Goal: Task Accomplishment & Management: Complete application form

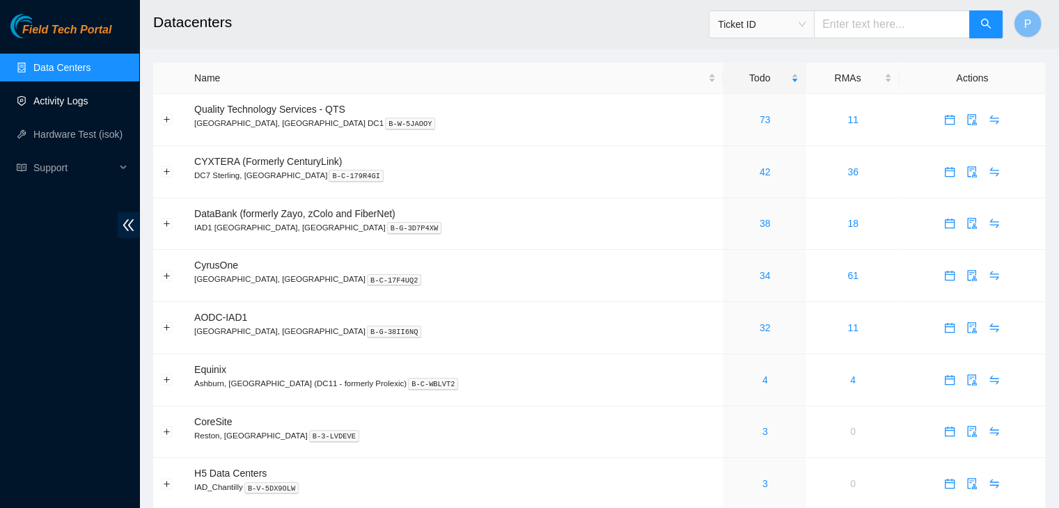
click at [88, 104] on link "Activity Logs" at bounding box center [60, 100] width 55 height 11
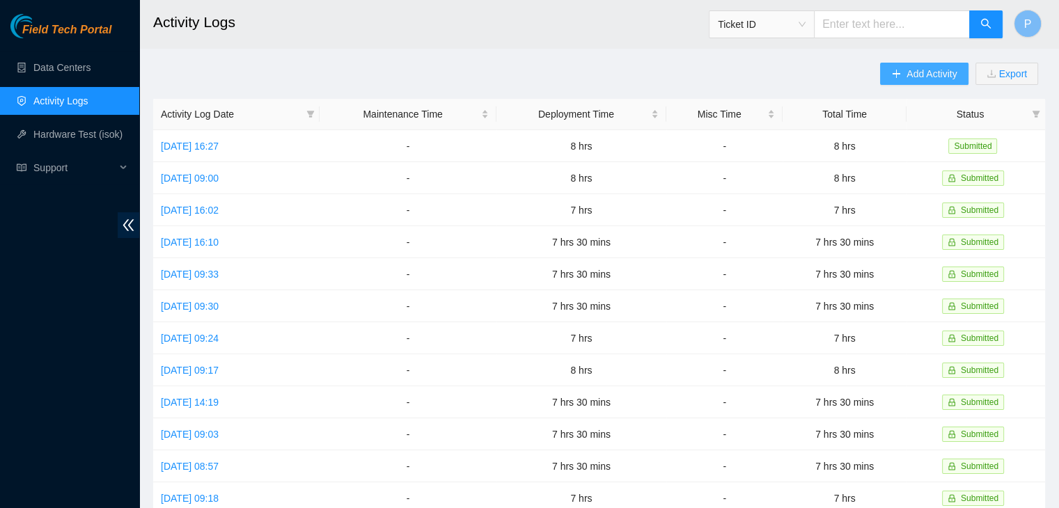
click at [911, 70] on span "Add Activity" at bounding box center [931, 73] width 50 height 15
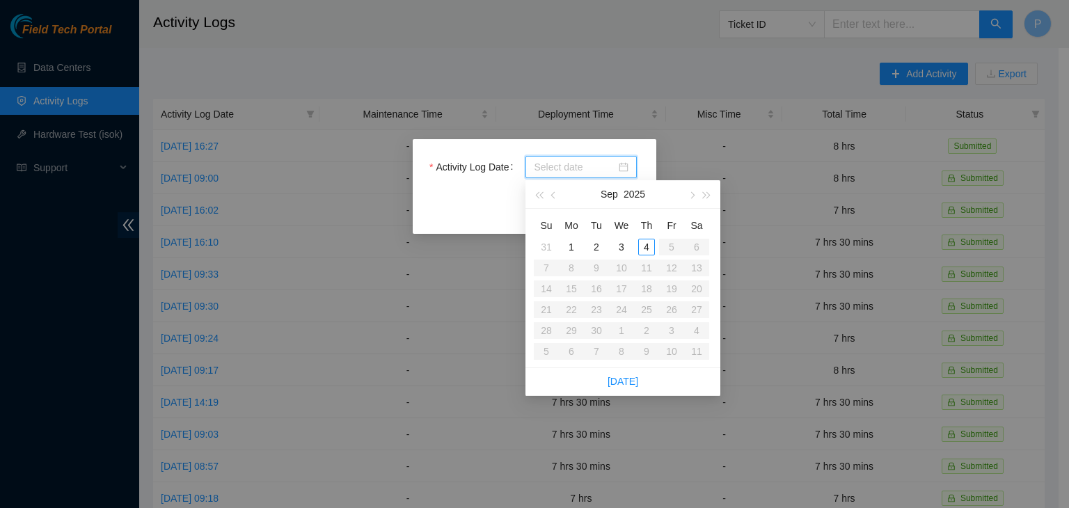
click at [549, 164] on input "Activity Log Date" at bounding box center [575, 166] width 82 height 15
type input "[DATE]"
click at [618, 247] on div "3" at bounding box center [621, 247] width 17 height 17
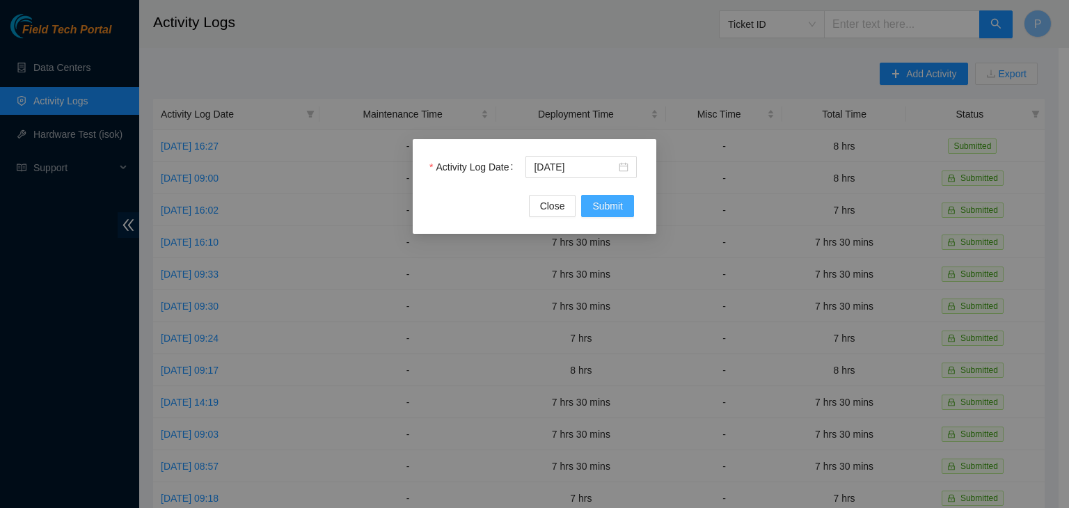
click at [593, 210] on span "Submit" at bounding box center [607, 205] width 31 height 15
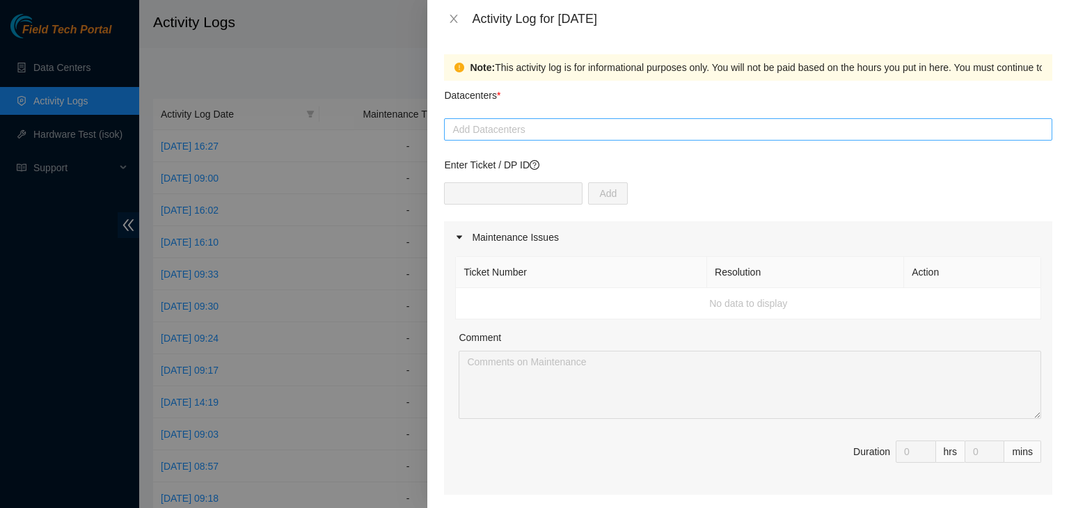
click at [572, 125] on div at bounding box center [749, 129] width 602 height 17
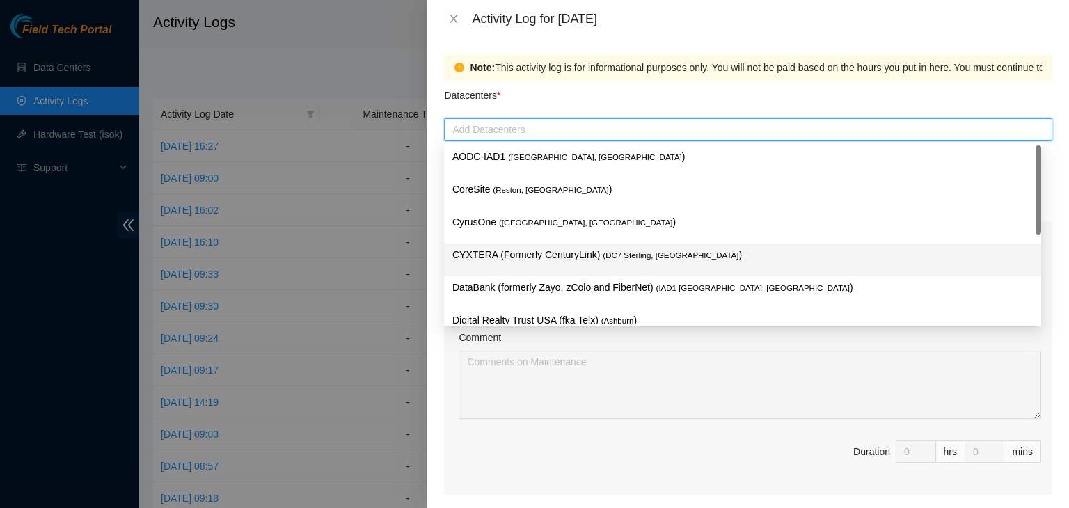
scroll to position [189, 0]
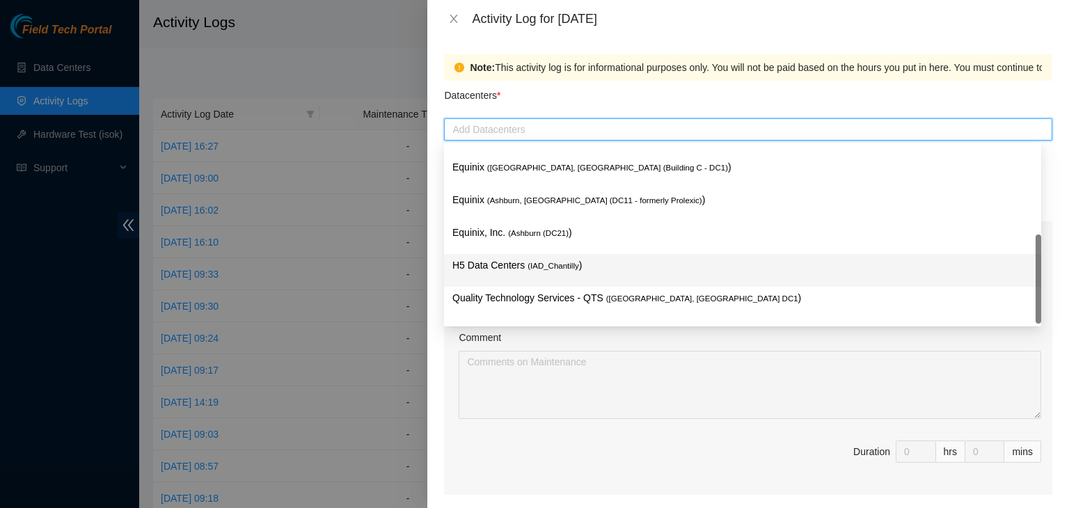
click at [515, 269] on p "H5 Data Centers ( IAD_Chantilly )" at bounding box center [743, 266] width 581 height 16
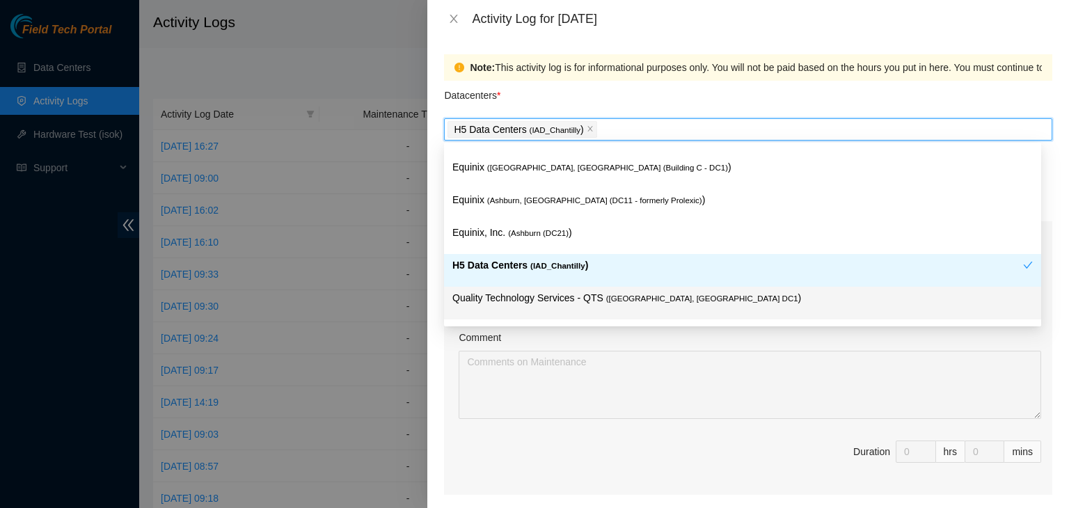
click at [454, 373] on div "Ticket Number Resolution Action No data to display Comment Duration 0 hrs 0 mins" at bounding box center [748, 374] width 609 height 242
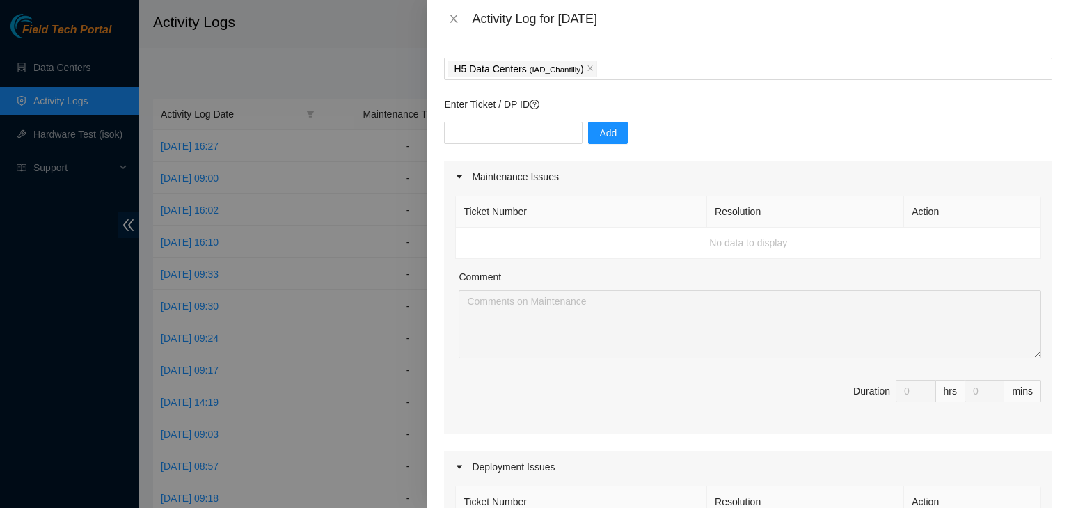
scroll to position [132, 0]
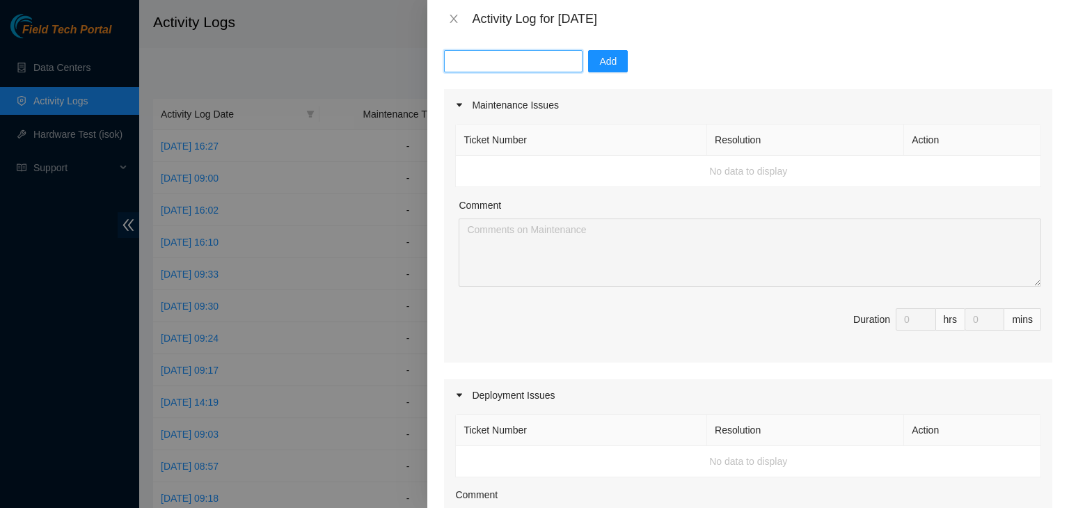
click at [494, 56] on input "text" at bounding box center [513, 61] width 139 height 22
paste input "DP69882"
type input "DP69882"
click at [596, 49] on div "Enter Ticket / DP ID DP69882 Add" at bounding box center [748, 57] width 609 height 64
click at [599, 54] on span "Add" at bounding box center [607, 61] width 17 height 15
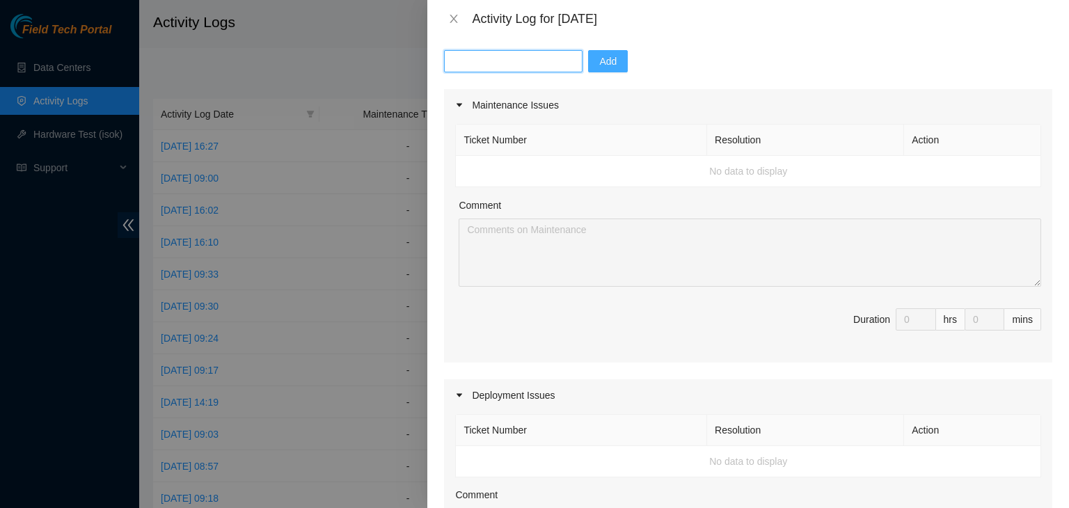
click at [476, 64] on input "text" at bounding box center [513, 61] width 139 height 22
paste input "DP82711"
type input "DP82711"
click at [599, 61] on span "Add" at bounding box center [607, 61] width 17 height 15
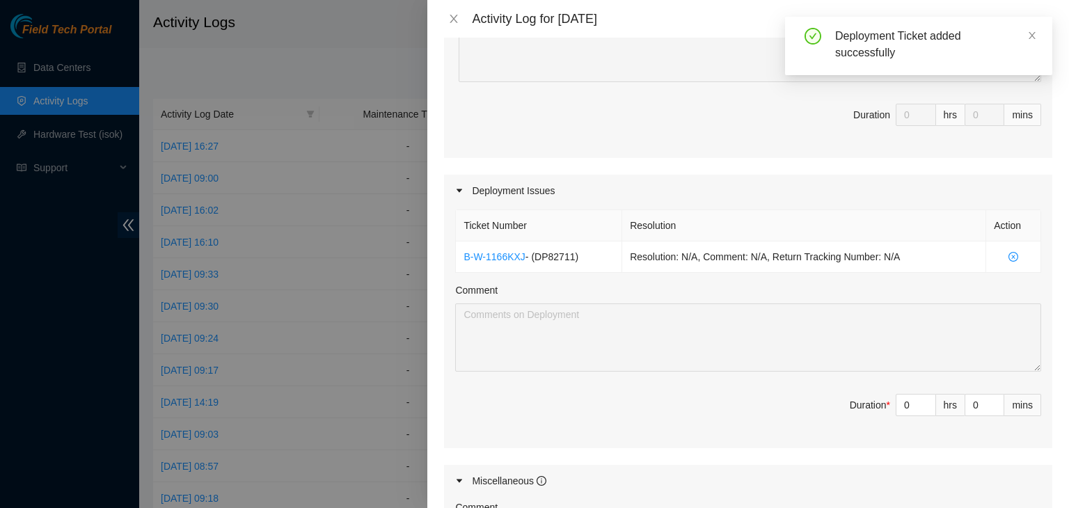
scroll to position [337, 0]
click at [900, 411] on input "0" at bounding box center [916, 405] width 39 height 21
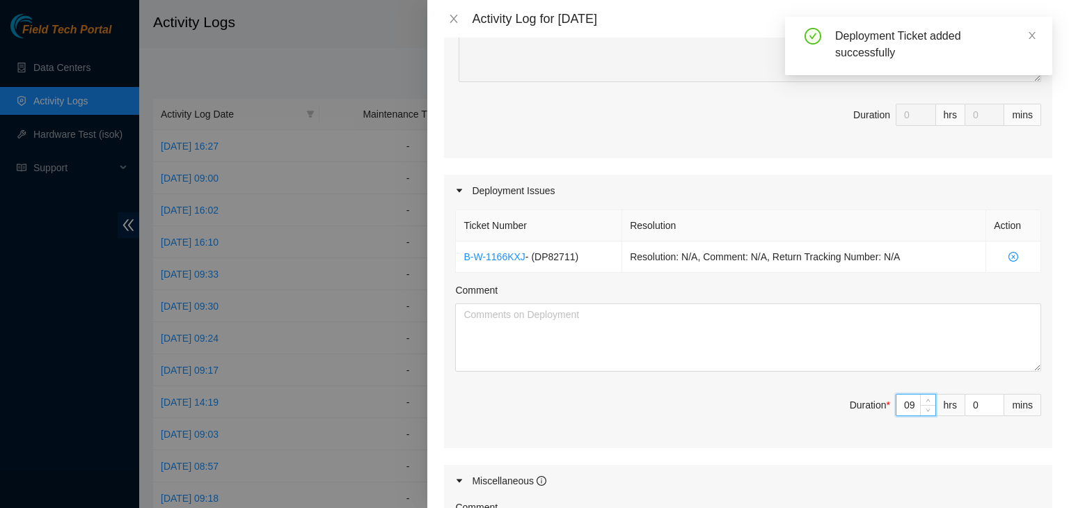
type input "09"
type input "9"
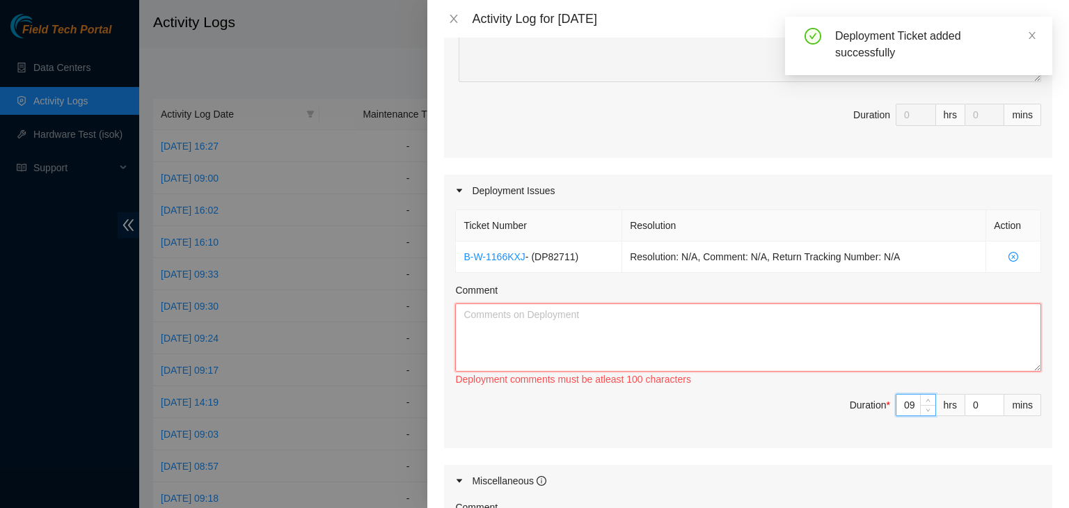
type input "9"
click at [588, 329] on textarea "Comment" at bounding box center [748, 338] width 586 height 68
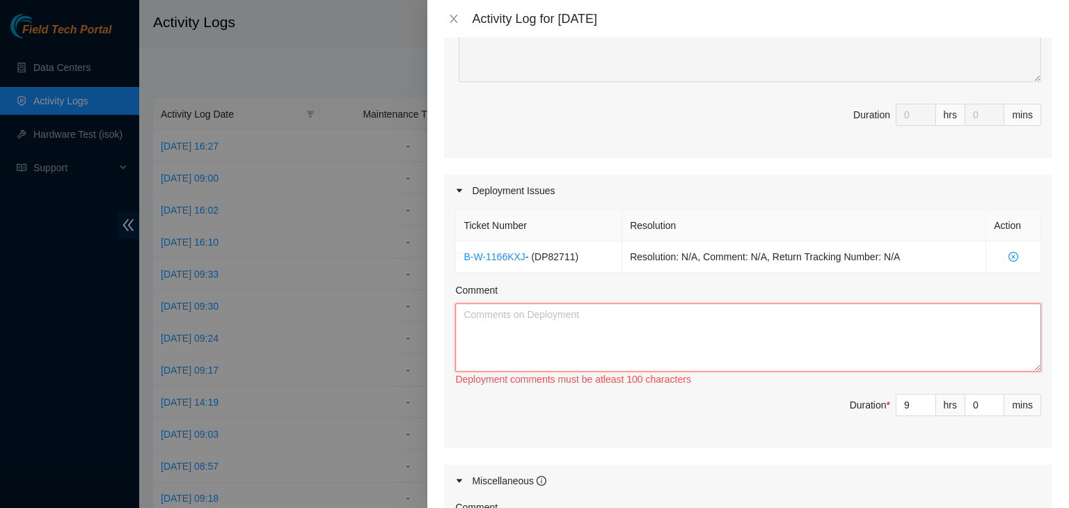
paste textarea "EOD update: - updated firmware on pdus ( racks C-NO-05 and C-IJ-04 ) - worked w…"
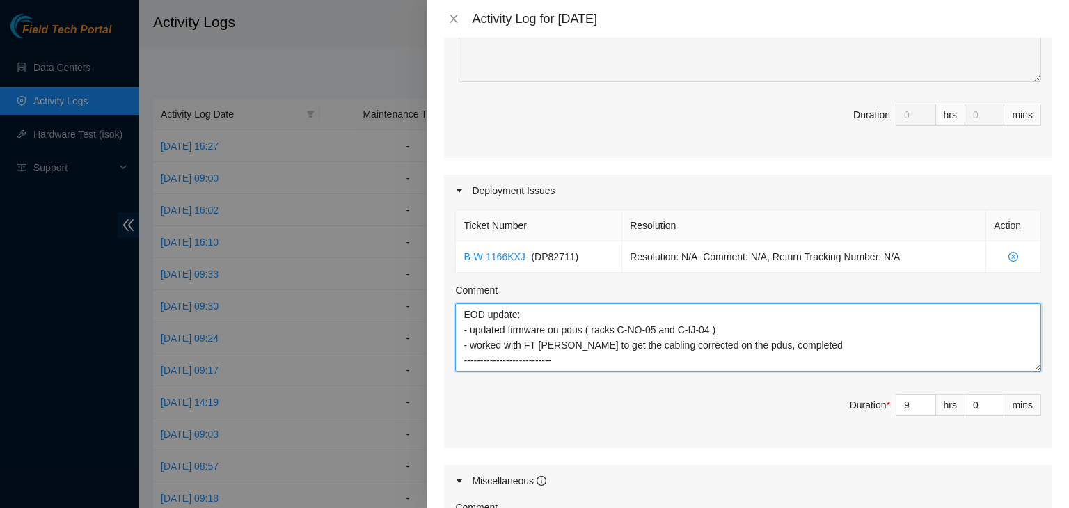
scroll to position [11, 0]
type textarea "EOD update: - updated firmware on pdus ( racks C-NO-05 and C-IJ-04 ) - worked w…"
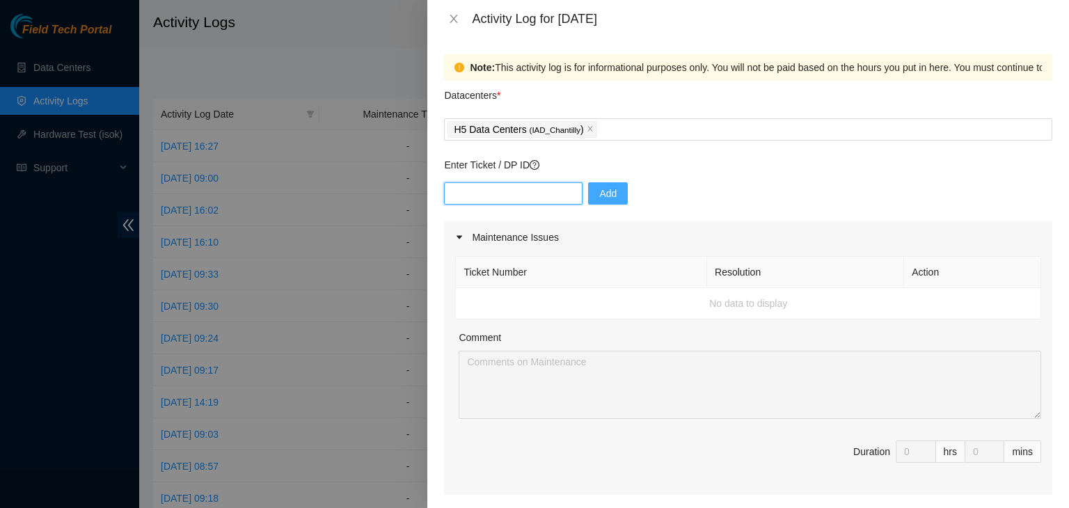
click at [521, 196] on input "text" at bounding box center [513, 193] width 139 height 22
paste input "DP82682"
type input "DP82682"
click at [599, 191] on span "Add" at bounding box center [607, 193] width 17 height 15
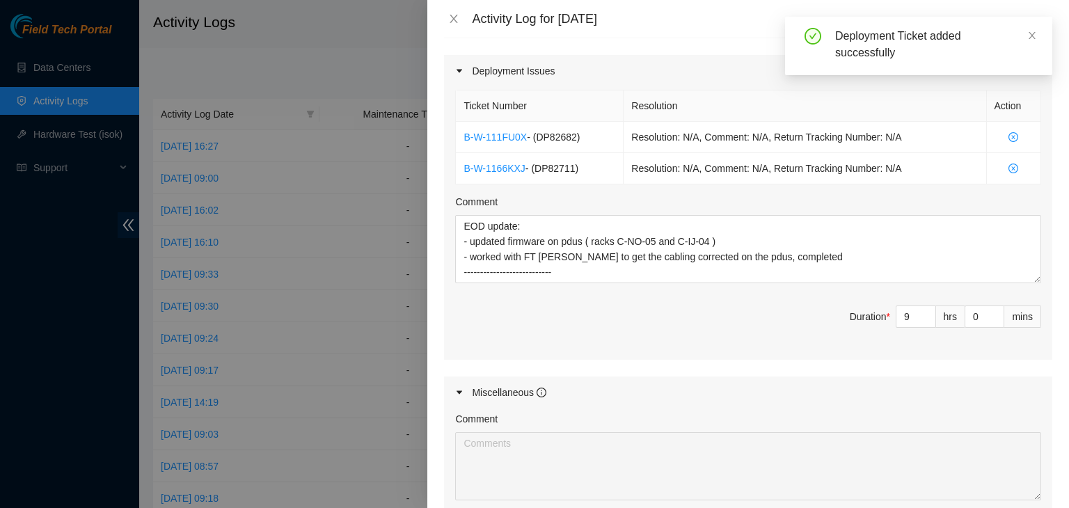
scroll to position [561, 0]
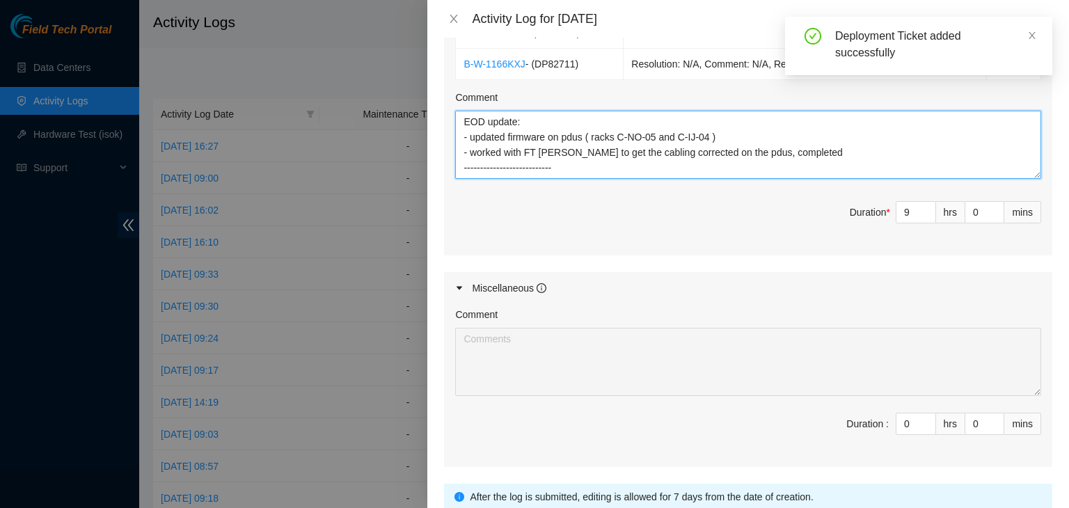
click at [492, 169] on textarea "EOD update: - updated firmware on pdus ( racks C-NO-05 and C-IJ-04 ) - worked w…" at bounding box center [748, 145] width 586 height 68
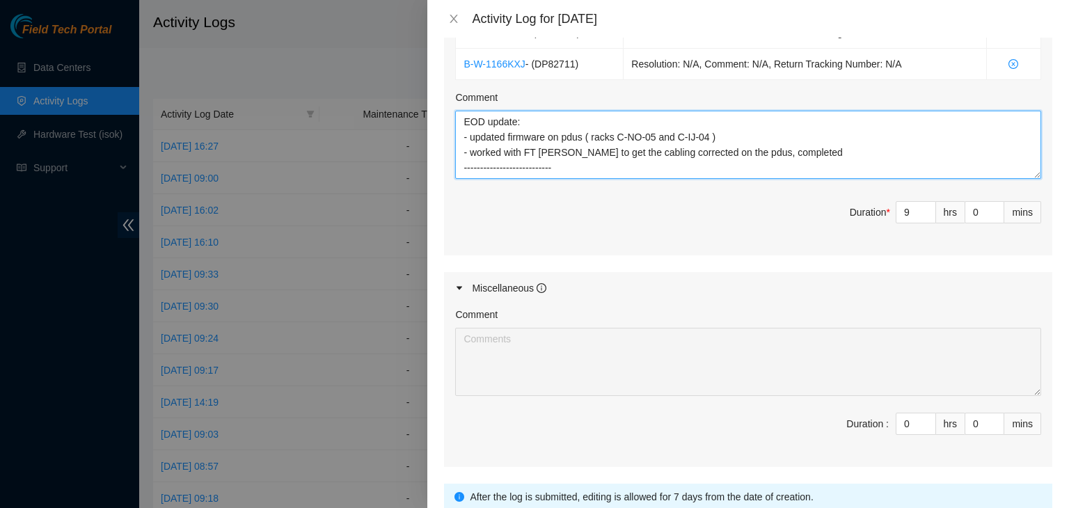
paste textarea "EOD update: - ran/patched all fiber connections - power cycled tor, the uplinks…"
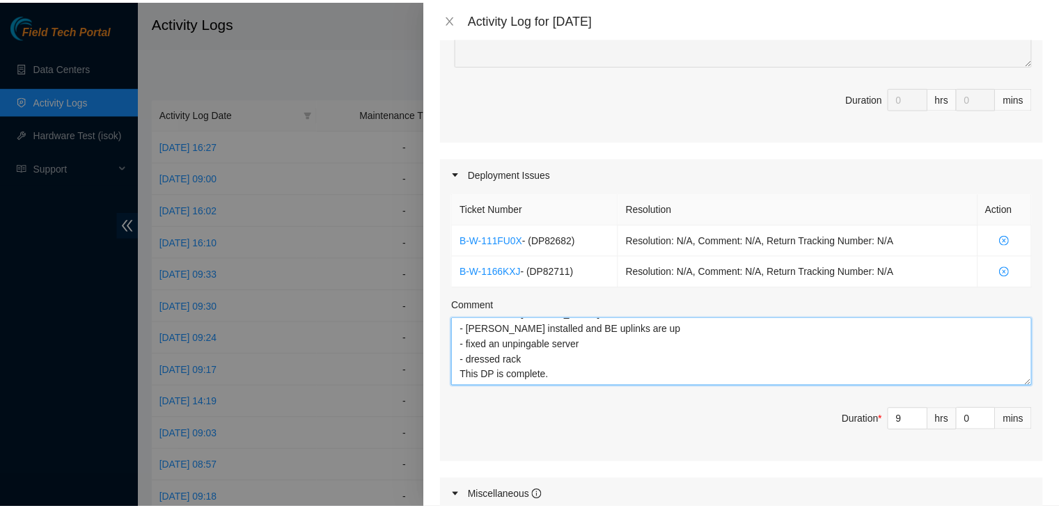
scroll to position [668, 0]
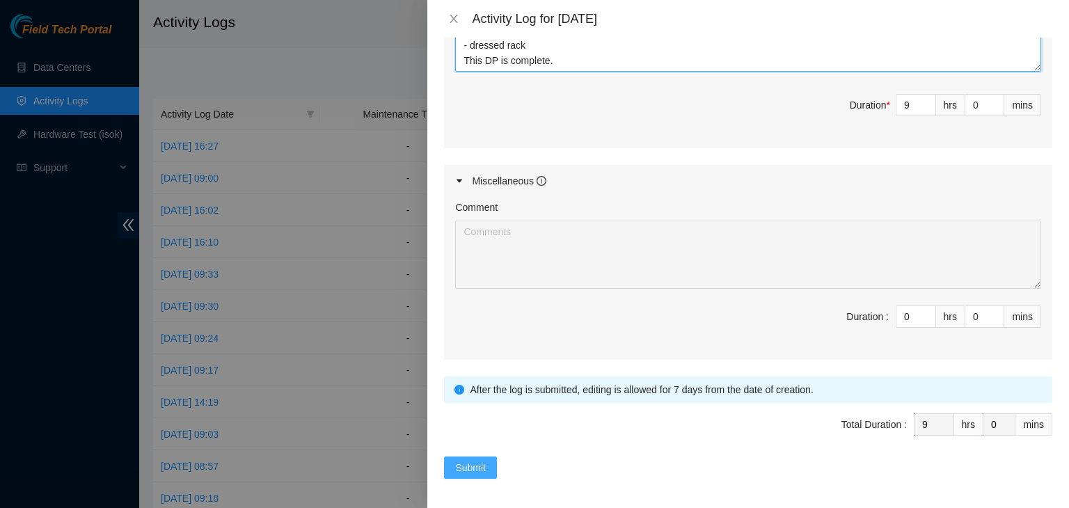
type textarea "EOD update: - updated firmware on pdus ( racks C-NO-05 and C-IJ-04 ) - worked w…"
click at [478, 457] on button "Submit" at bounding box center [470, 468] width 53 height 22
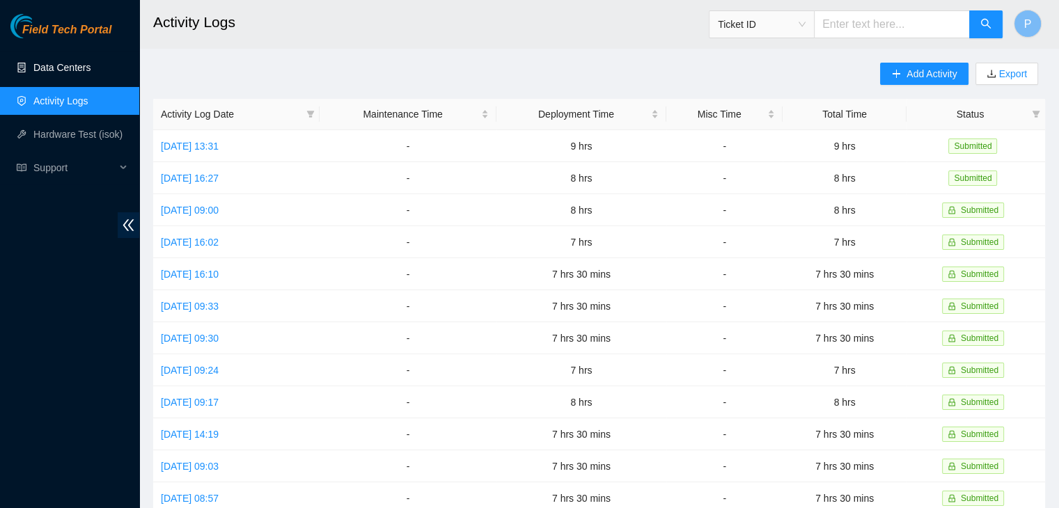
click at [85, 69] on link "Data Centers" at bounding box center [61, 67] width 57 height 11
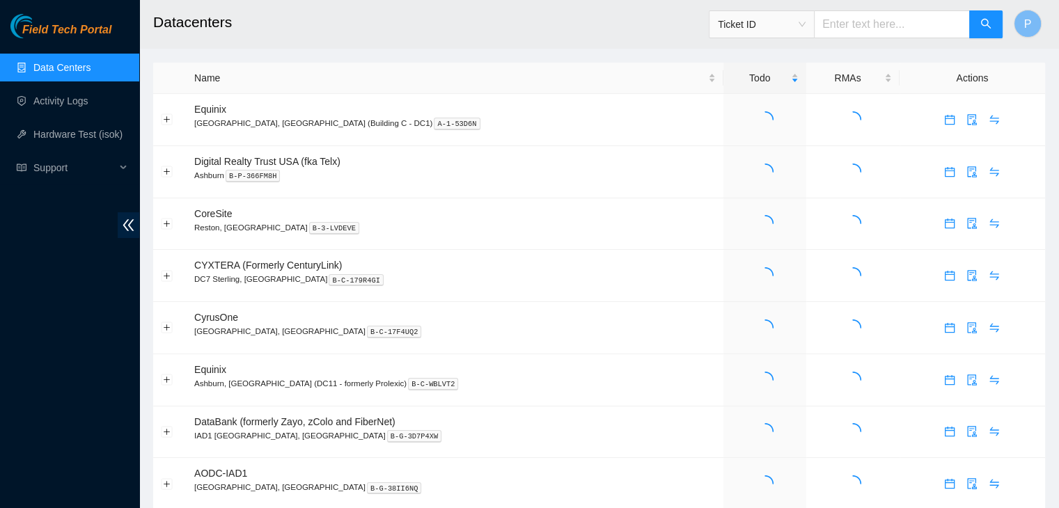
click at [85, 69] on link "Data Centers" at bounding box center [61, 67] width 57 height 11
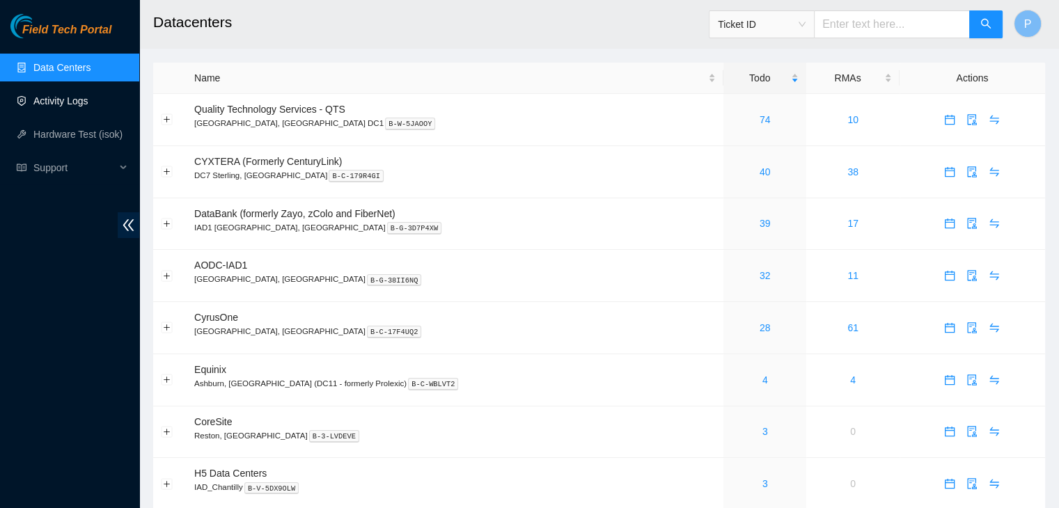
click at [40, 107] on link "Activity Logs" at bounding box center [60, 100] width 55 height 11
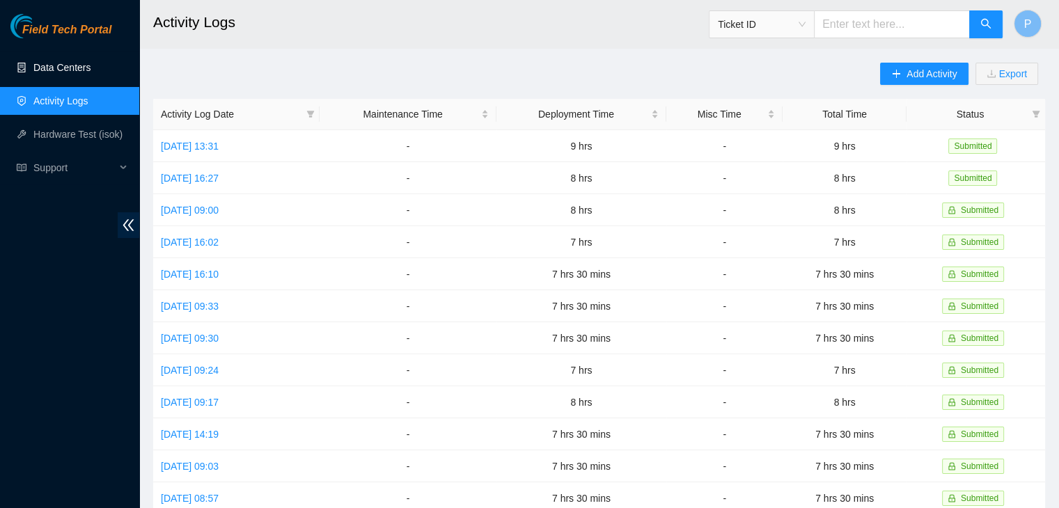
click at [70, 64] on link "Data Centers" at bounding box center [61, 67] width 57 height 11
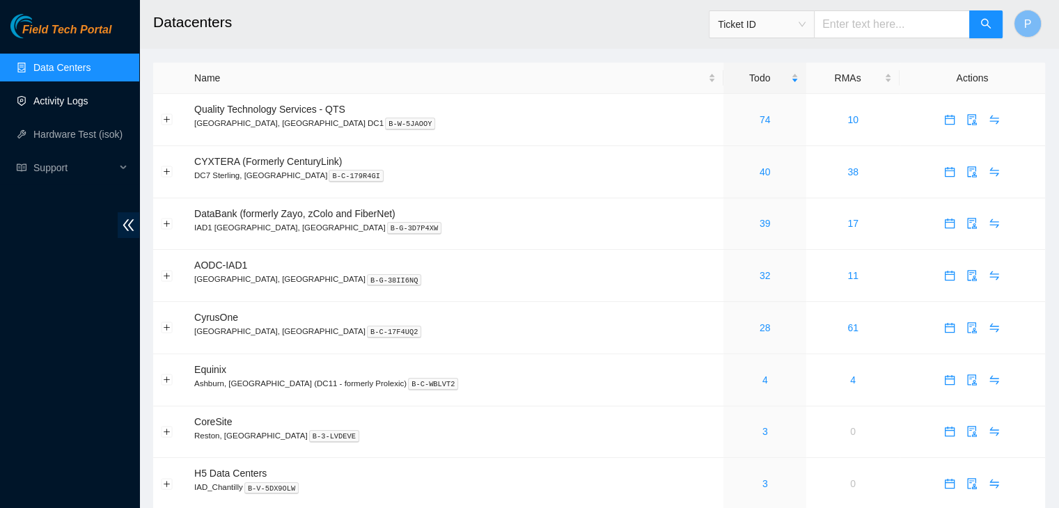
click at [88, 107] on link "Activity Logs" at bounding box center [60, 100] width 55 height 11
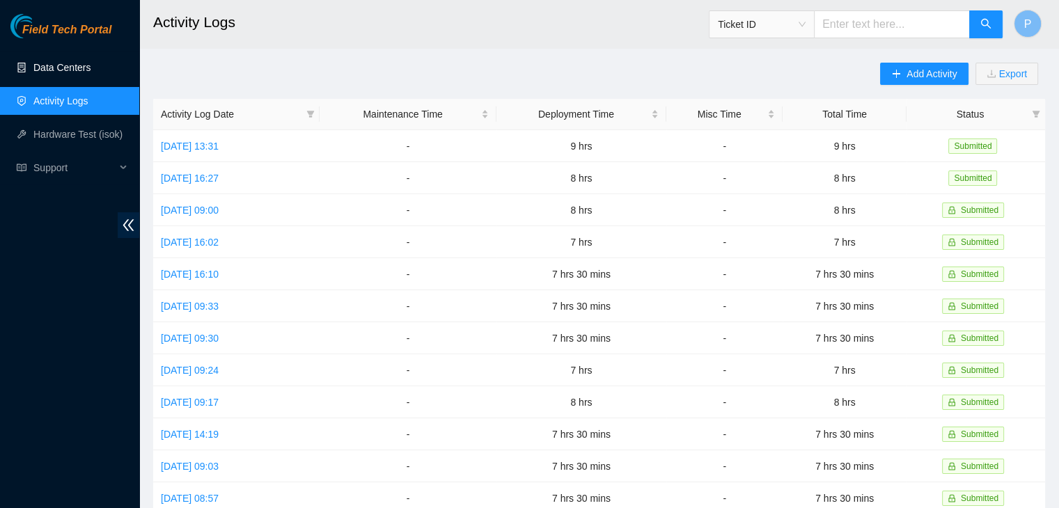
click at [91, 73] on link "Data Centers" at bounding box center [61, 67] width 57 height 11
